Goal: Task Accomplishment & Management: Manage account settings

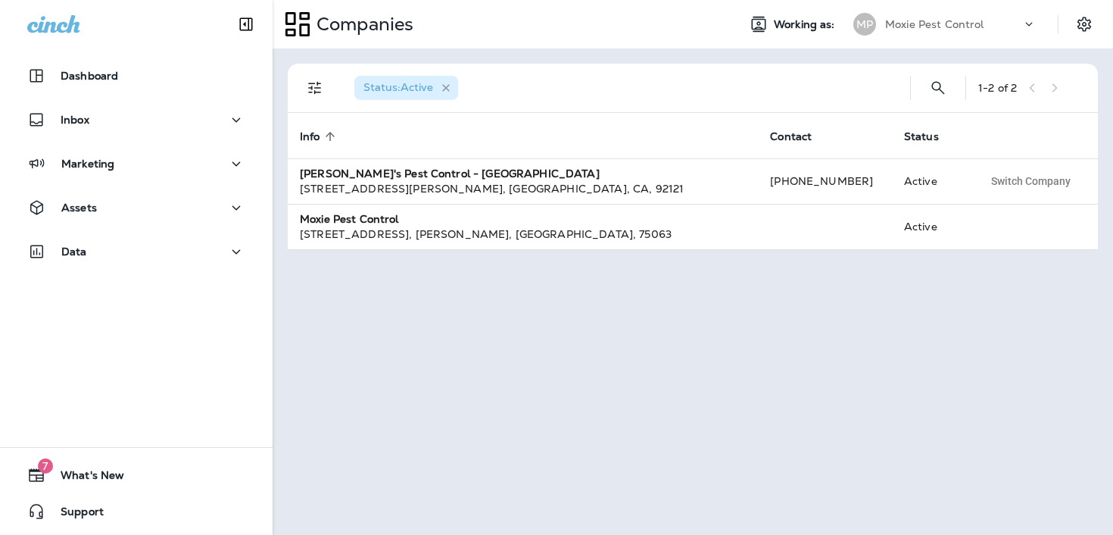
click at [445, 86] on icon "button" at bounding box center [446, 88] width 13 height 13
click at [1025, 23] on icon at bounding box center [1029, 24] width 15 height 15
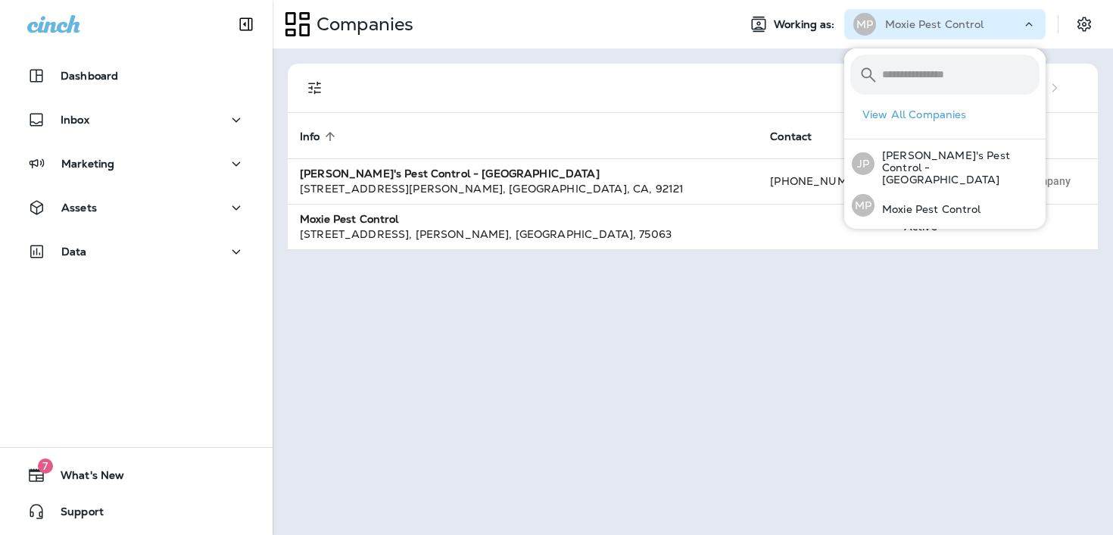
click at [917, 111] on button "View All Companies" at bounding box center [950, 114] width 189 height 23
click at [1090, 27] on icon "Settings" at bounding box center [1085, 24] width 14 height 14
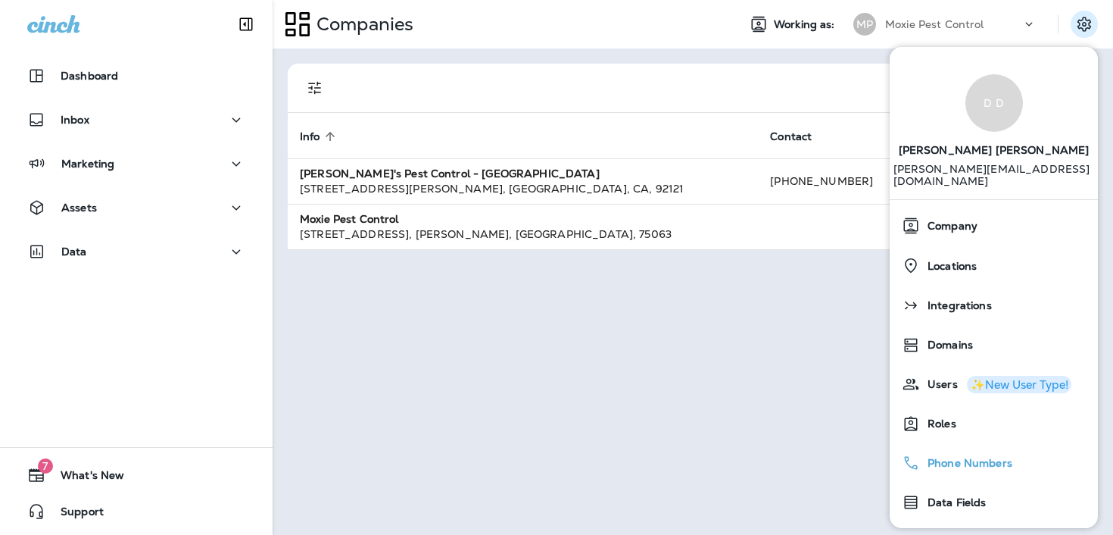
scroll to position [72, 0]
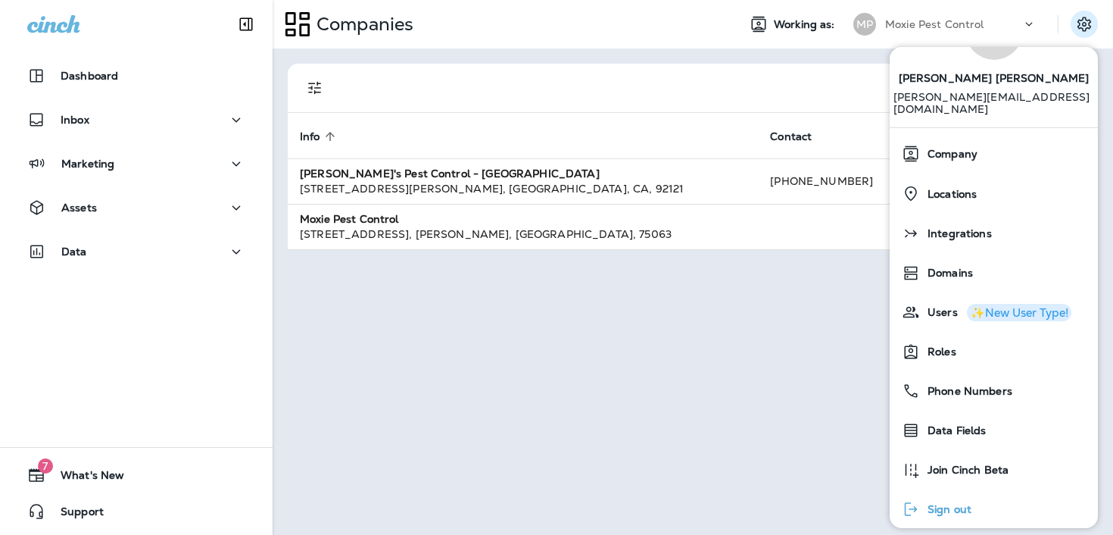
click at [952, 503] on span "Sign out" at bounding box center [945, 509] width 51 height 13
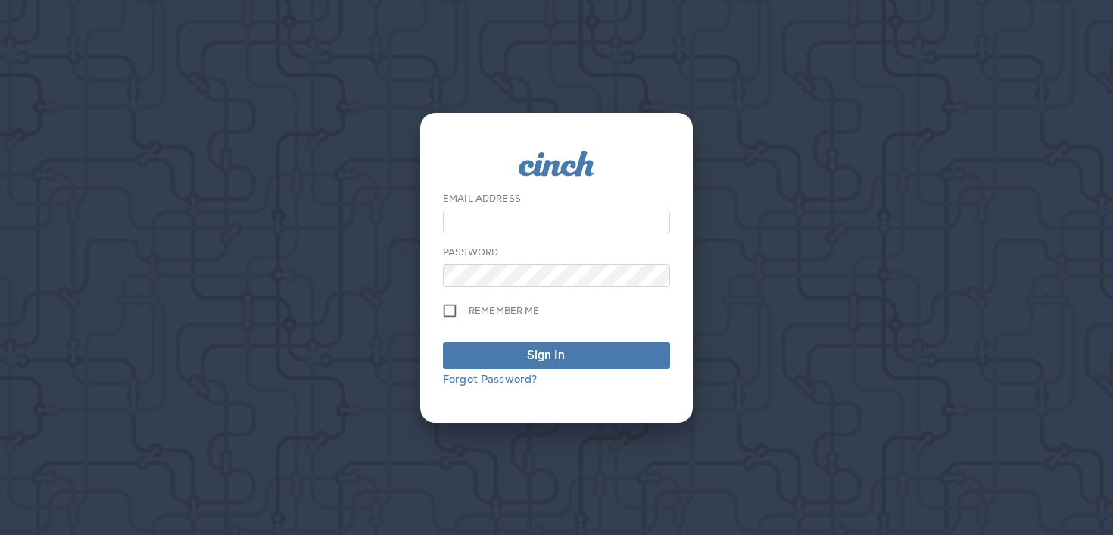
type input "**********"
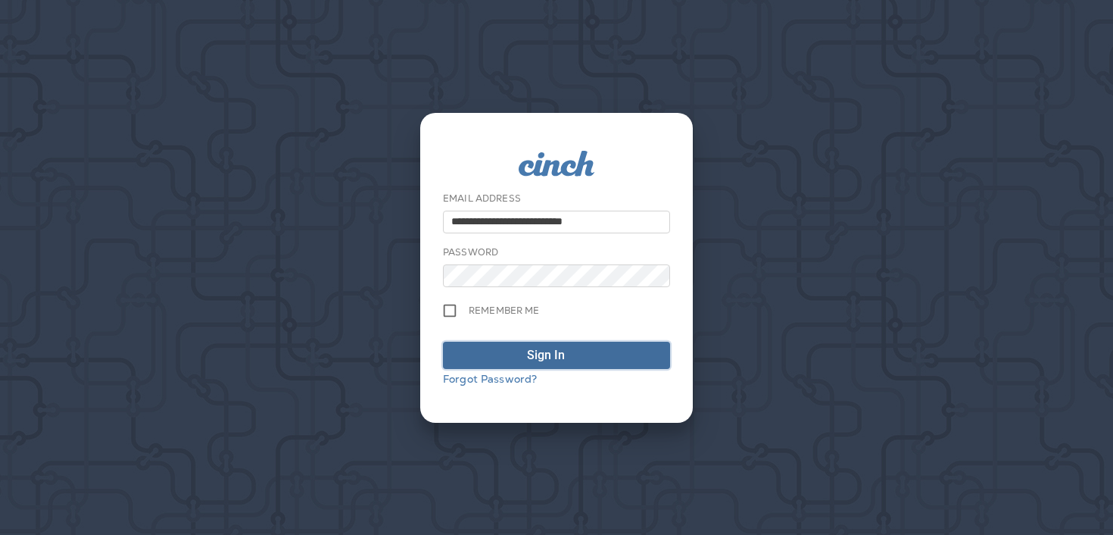
click at [479, 349] on span "Sign In" at bounding box center [556, 355] width 211 height 18
